Goal: Find specific page/section: Find specific page/section

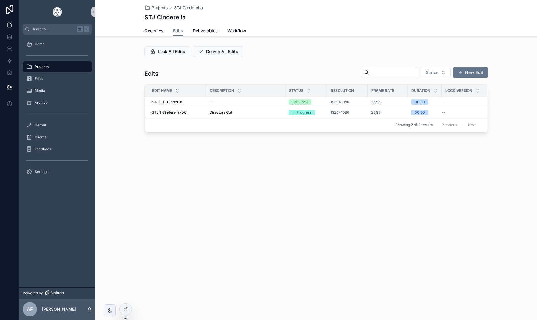
click at [41, 68] on span "Projects" at bounding box center [42, 66] width 14 height 5
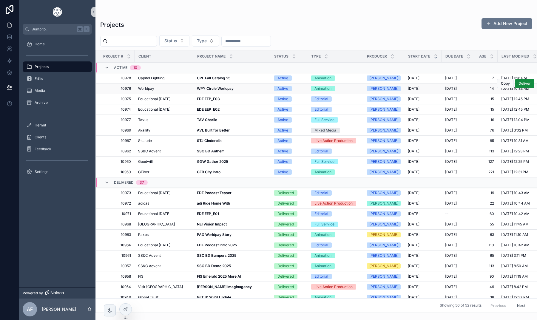
click at [205, 87] on strong "WPY Circle Worldpay" at bounding box center [215, 88] width 37 height 4
click at [504, 83] on span "Copy" at bounding box center [504, 83] width 9 height 5
click at [256, 17] on div "Projects Add New Project Status Type Project # Client Project Name Status Type …" at bounding box center [315, 163] width 441 height 298
